Goal: Task Accomplishment & Management: Complete application form

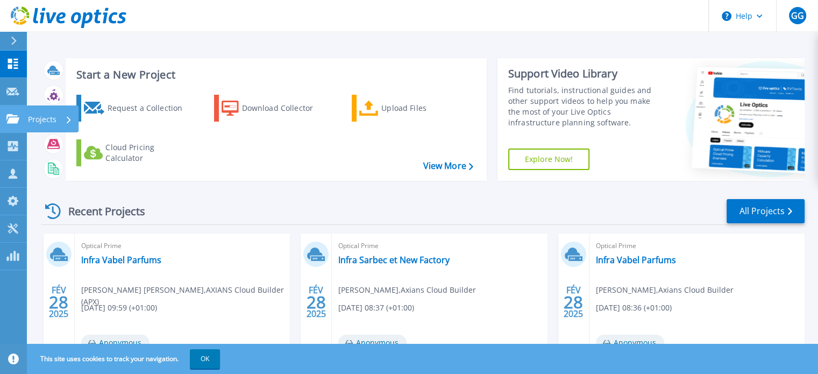
click at [15, 122] on icon at bounding box center [12, 118] width 13 height 9
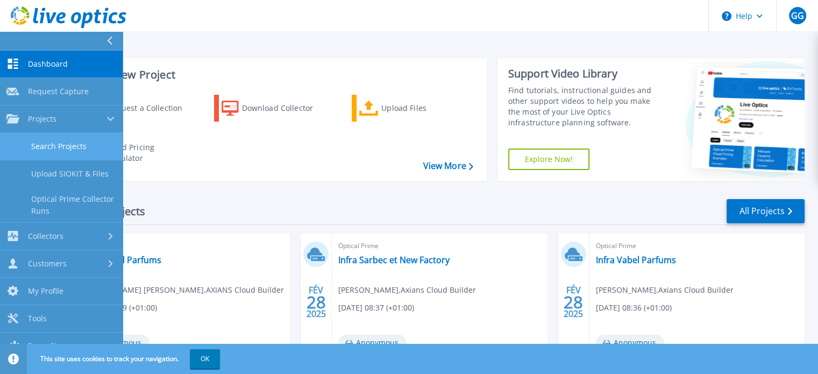
click at [53, 145] on link "Search Projects" at bounding box center [61, 146] width 123 height 27
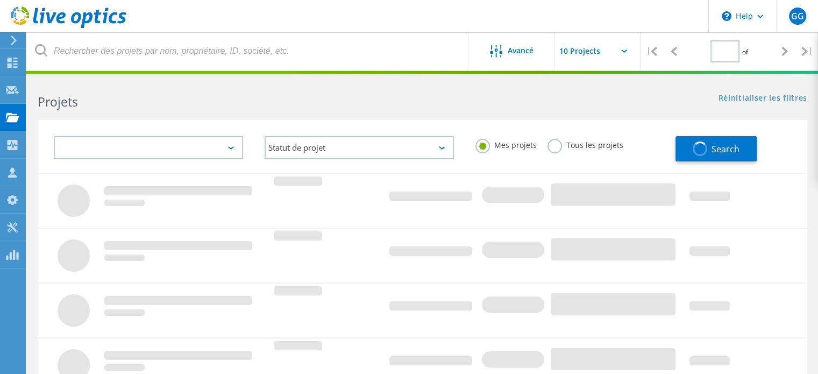
type input "1"
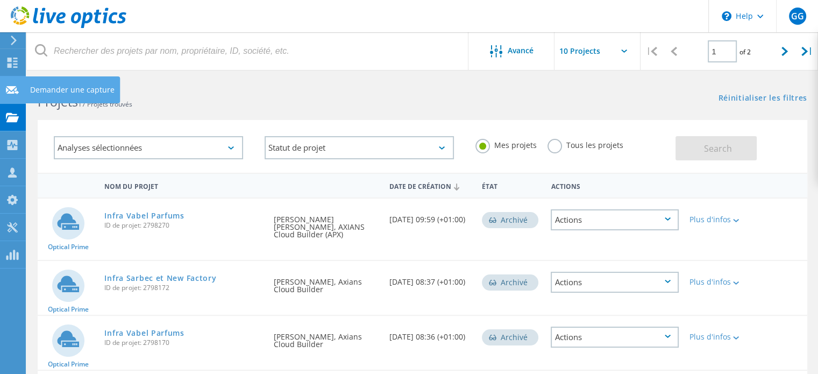
click at [17, 91] on use at bounding box center [12, 90] width 13 height 8
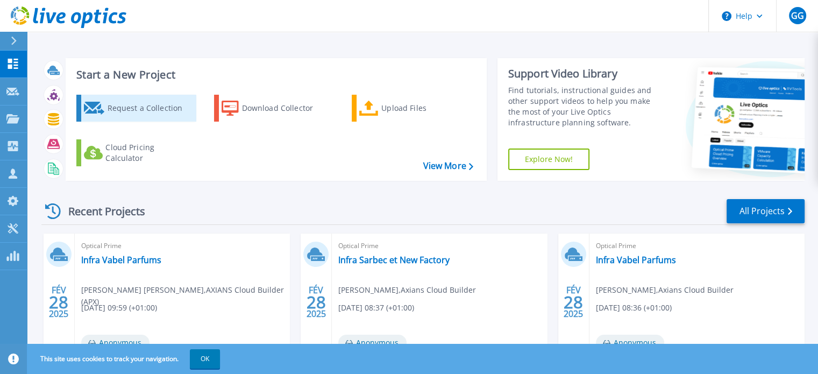
click at [113, 110] on div "Request a Collection" at bounding box center [150, 108] width 86 height 22
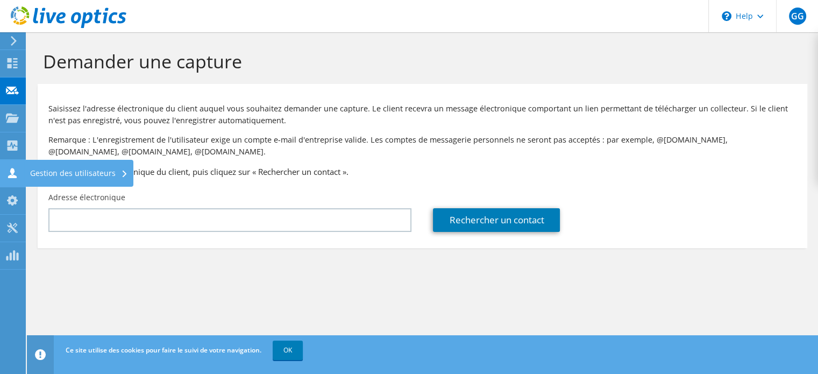
click at [15, 169] on icon at bounding box center [12, 173] width 13 height 10
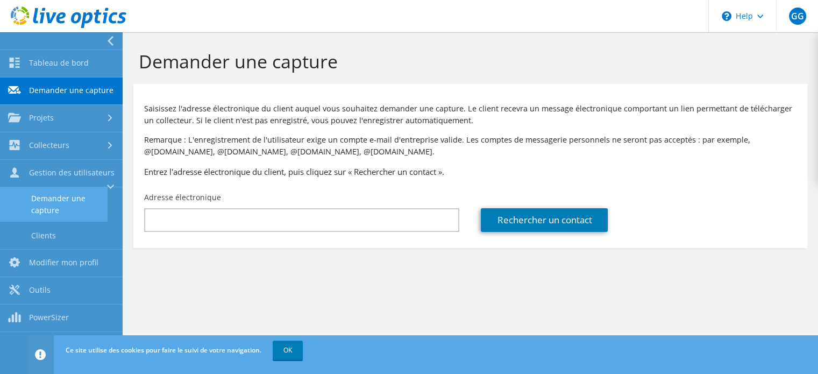
click at [45, 198] on link "Demander une capture" at bounding box center [54, 204] width 108 height 34
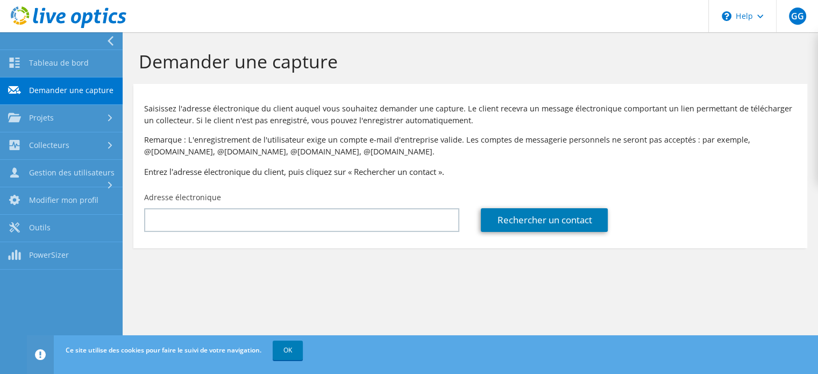
click at [45, 198] on link "Modifier mon profil" at bounding box center [61, 200] width 123 height 27
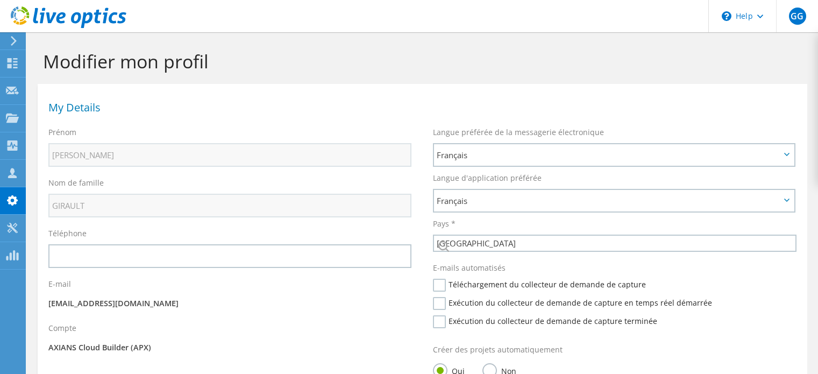
select select "73"
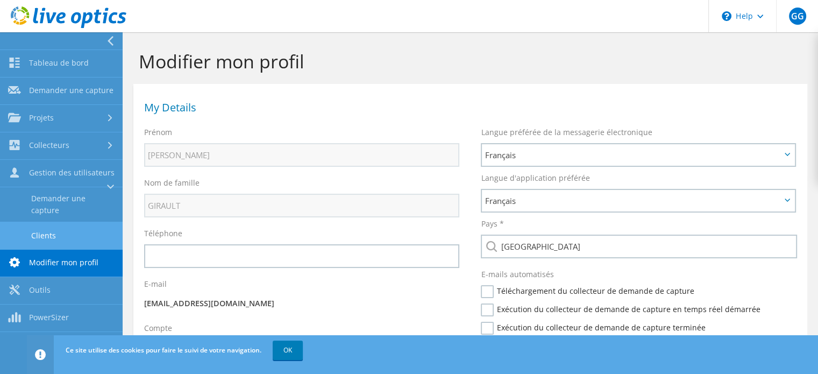
click at [50, 233] on link "Clients" at bounding box center [61, 235] width 123 height 27
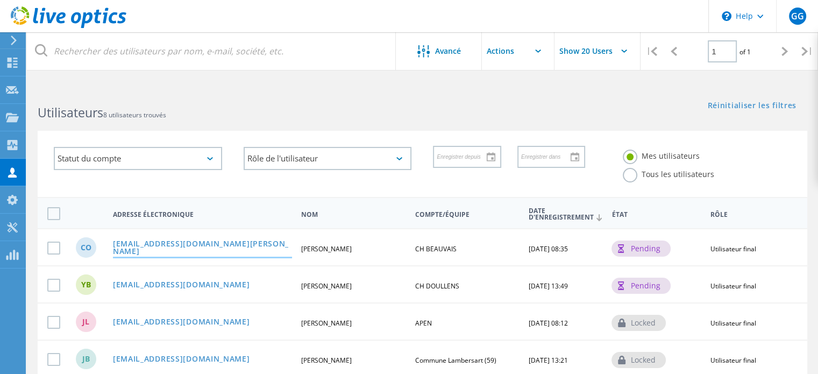
click at [172, 246] on link "[PERSON_NAME][EMAIL_ADDRESS][DOMAIN_NAME]" at bounding box center [202, 248] width 179 height 17
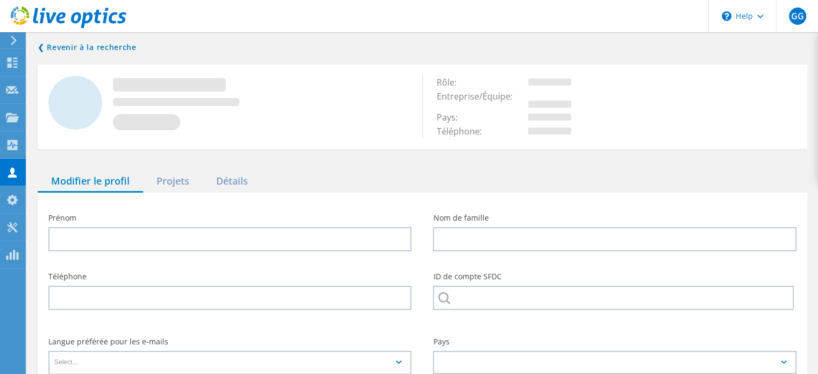
type input "[PERSON_NAME]"
type input "Opdenhove"
type input "CH BEAUVAIS"
type input "Français"
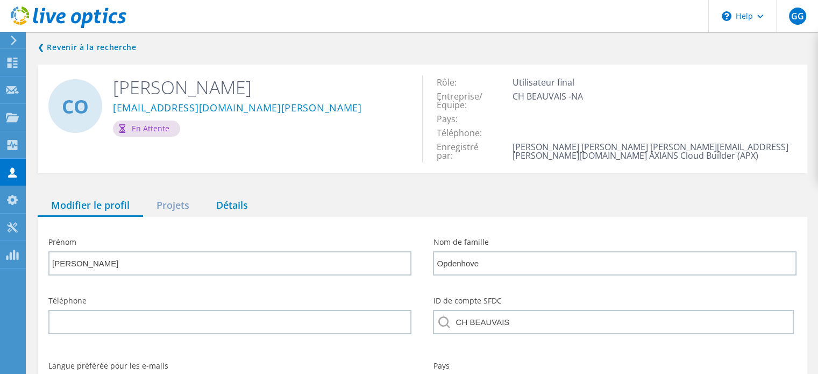
click at [235, 204] on div "Détails" at bounding box center [232, 206] width 59 height 22
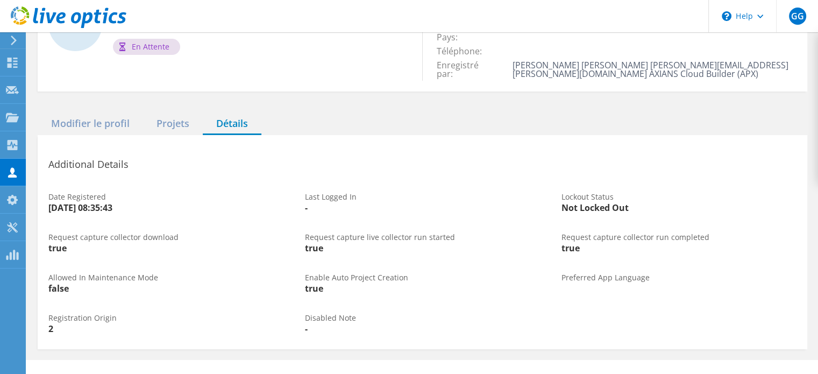
scroll to position [99, 0]
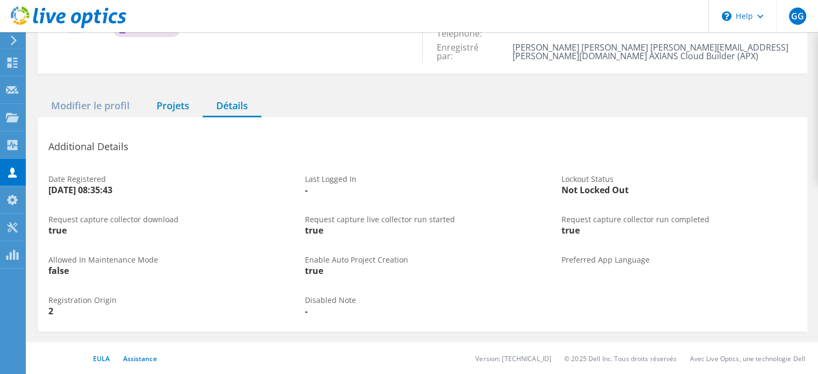
click at [187, 104] on div "Projets" at bounding box center [173, 106] width 60 height 22
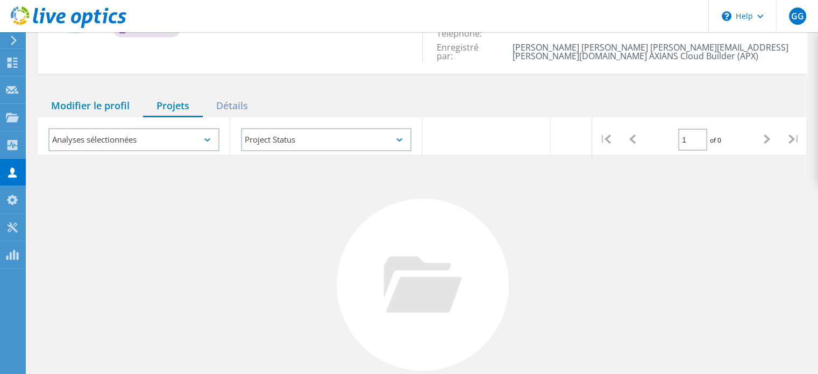
click at [114, 110] on div "Modifier le profil" at bounding box center [90, 106] width 105 height 22
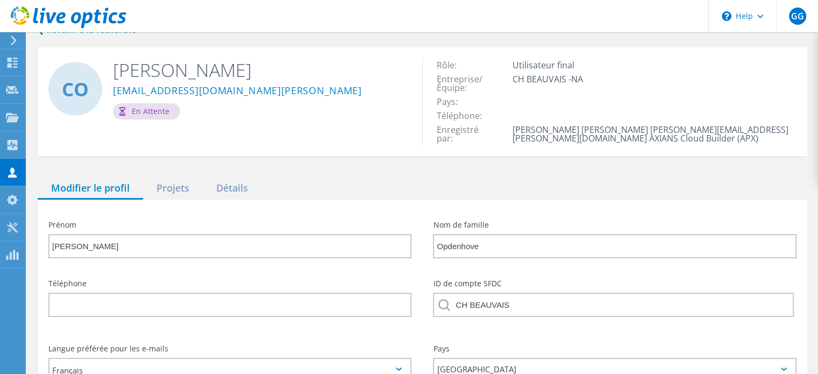
scroll to position [0, 0]
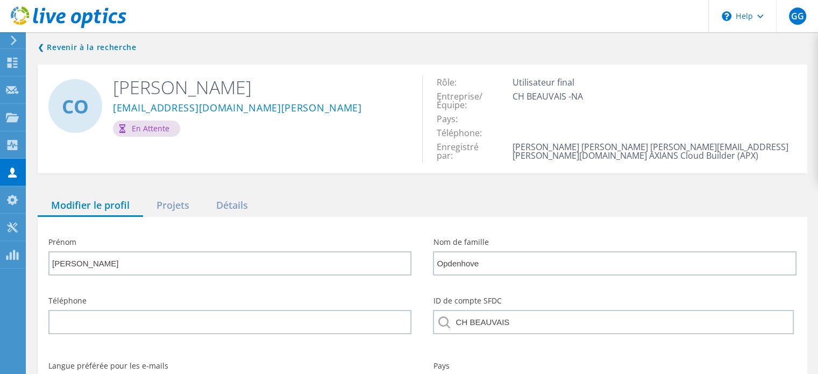
click at [76, 22] on use at bounding box center [69, 17] width 116 height 22
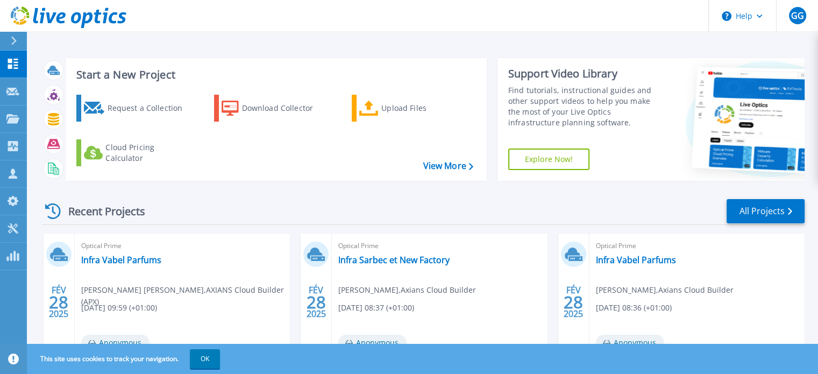
click at [549, 159] on link "Explore Now!" at bounding box center [549, 159] width 82 height 22
click at [241, 116] on link "Download Collector" at bounding box center [274, 108] width 120 height 27
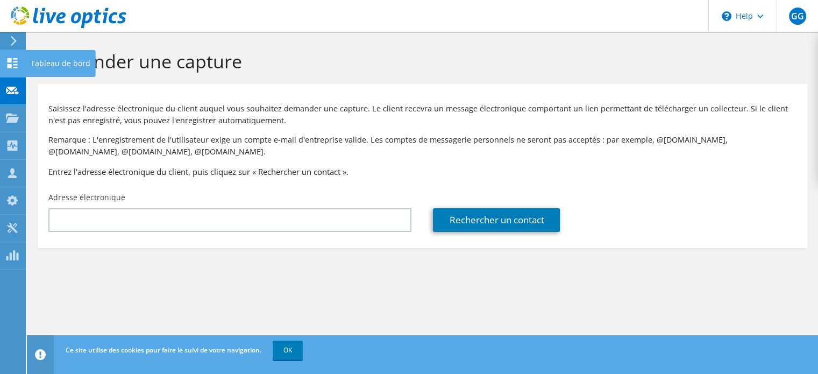
click at [12, 62] on icon at bounding box center [12, 63] width 13 height 10
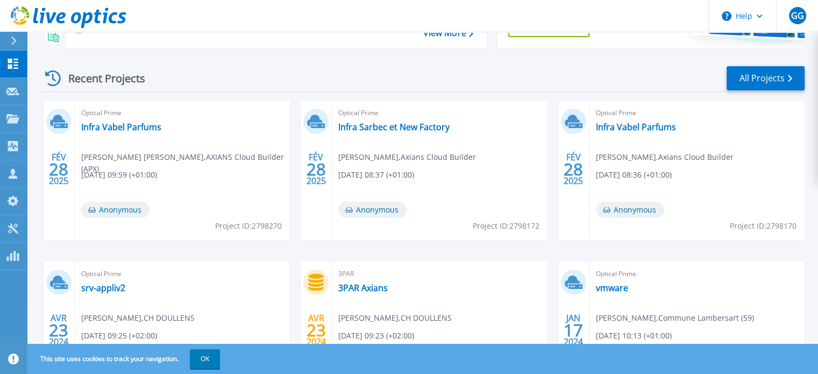
scroll to position [131, 0]
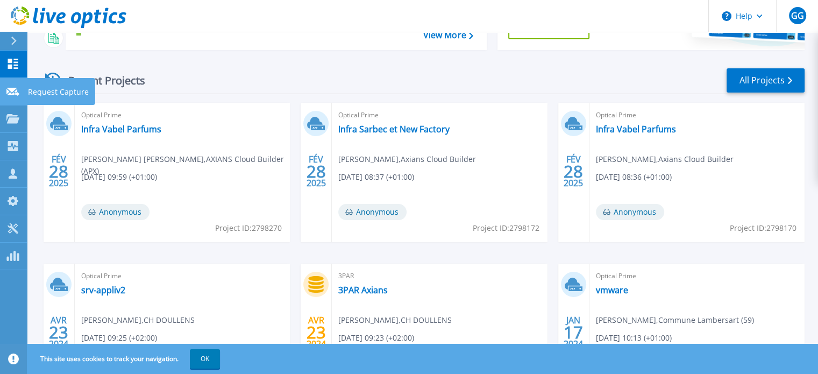
click at [17, 91] on icon at bounding box center [12, 92] width 13 height 8
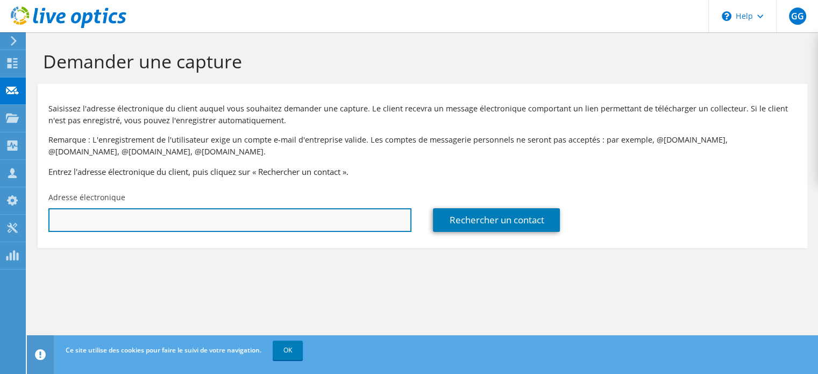
click at [173, 221] on input "text" at bounding box center [229, 220] width 363 height 24
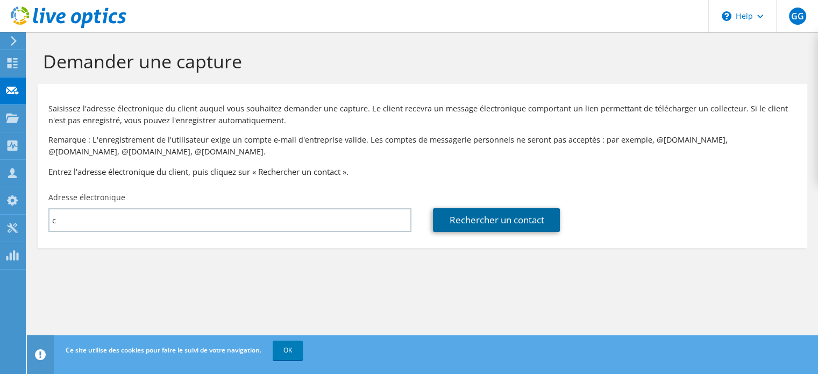
click at [486, 226] on link "Rechercher un contact" at bounding box center [496, 220] width 127 height 24
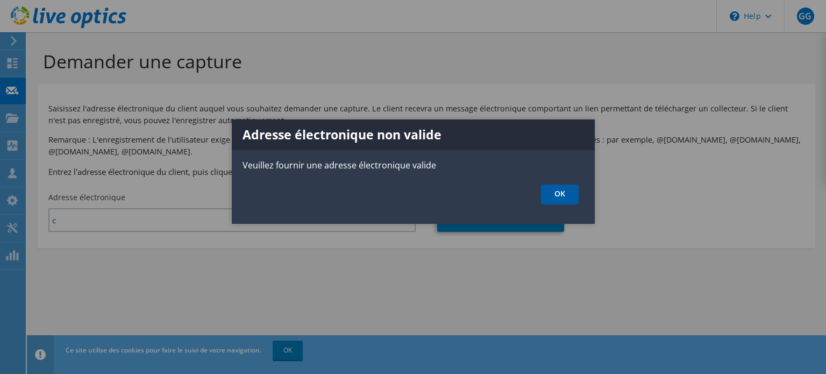
click at [564, 200] on link "OK" at bounding box center [560, 194] width 38 height 20
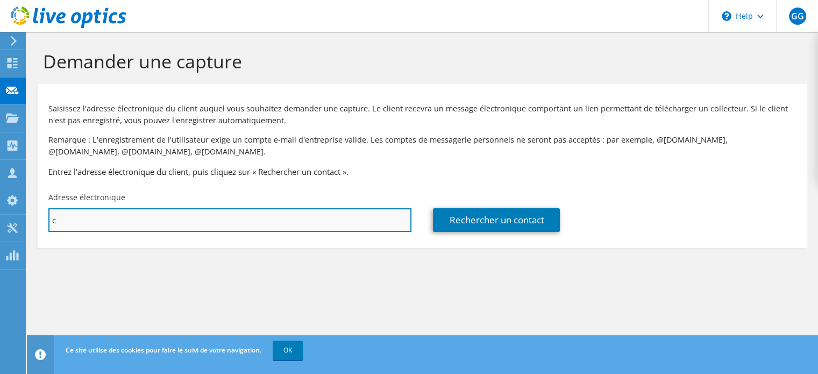
click at [314, 218] on input "c" at bounding box center [229, 220] width 363 height 24
type input "[PERSON_NAME][EMAIL_ADDRESS][DOMAIN_NAME]"
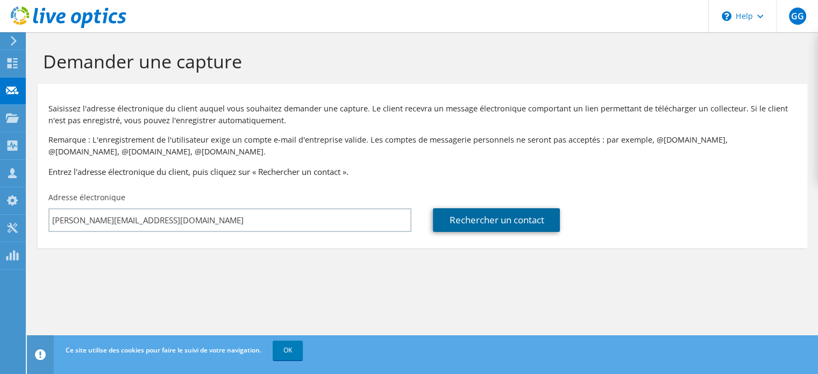
click at [521, 214] on link "Rechercher un contact" at bounding box center [496, 220] width 127 height 24
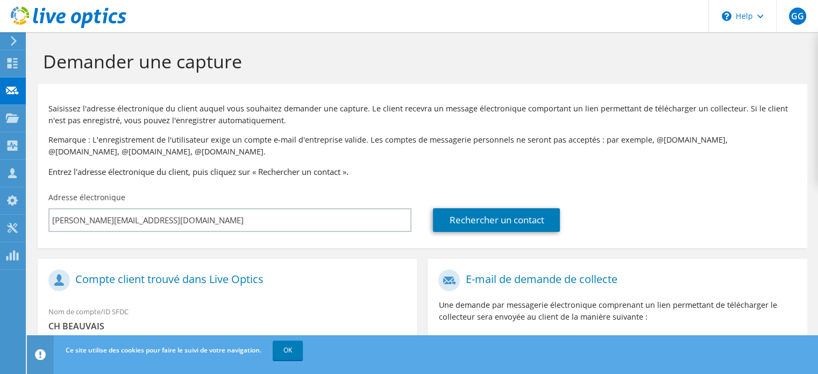
click at [13, 40] on icon at bounding box center [14, 41] width 8 height 10
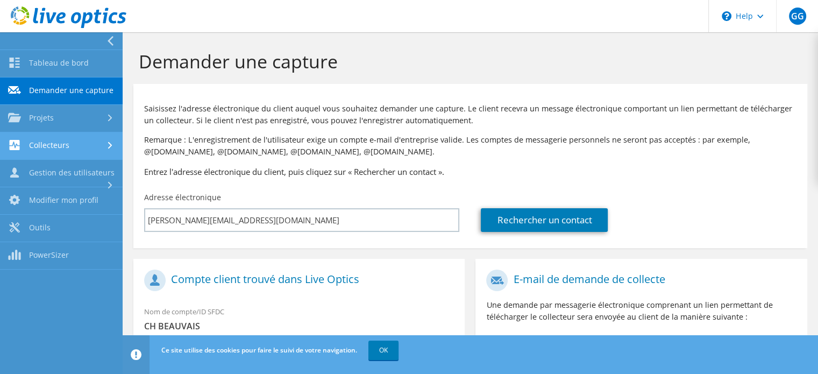
click at [102, 146] on link "Collecteurs" at bounding box center [61, 145] width 123 height 27
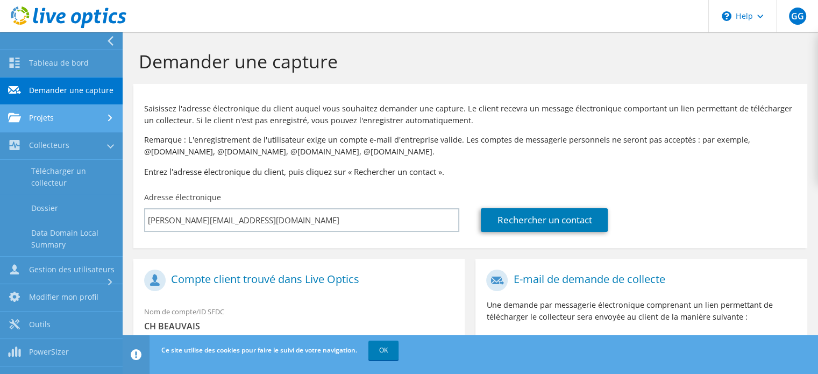
click at [106, 113] on link "Projets" at bounding box center [61, 118] width 123 height 27
